Goal: Information Seeking & Learning: Learn about a topic

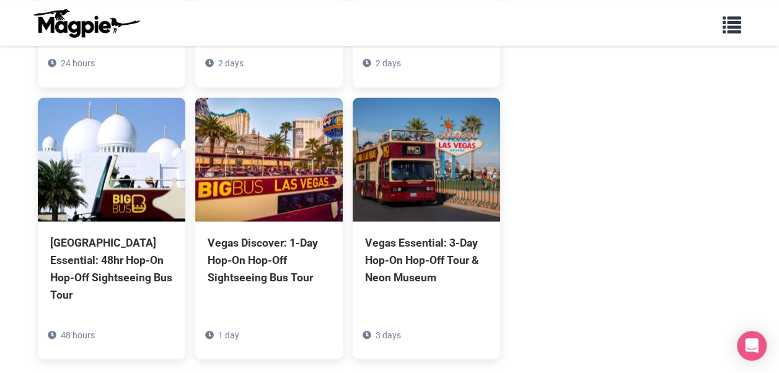
scroll to position [1266, 0]
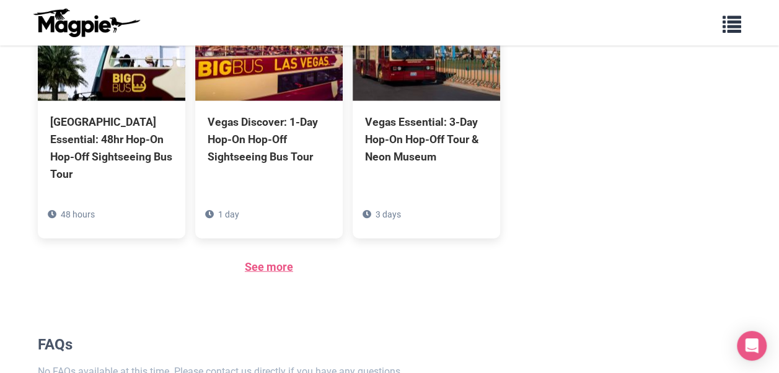
click at [291, 260] on link "See more" at bounding box center [269, 266] width 48 height 13
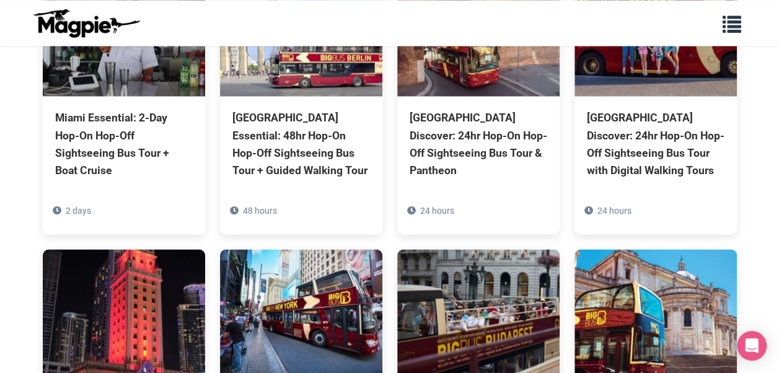
scroll to position [1135, 0]
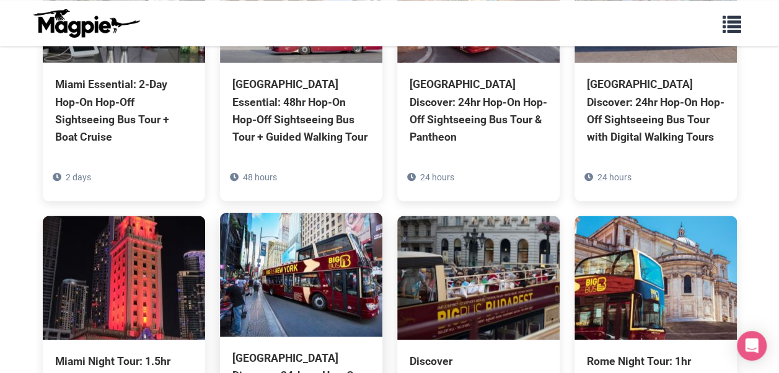
click at [319, 213] on img at bounding box center [301, 275] width 162 height 124
